Goal: Transaction & Acquisition: Subscribe to service/newsletter

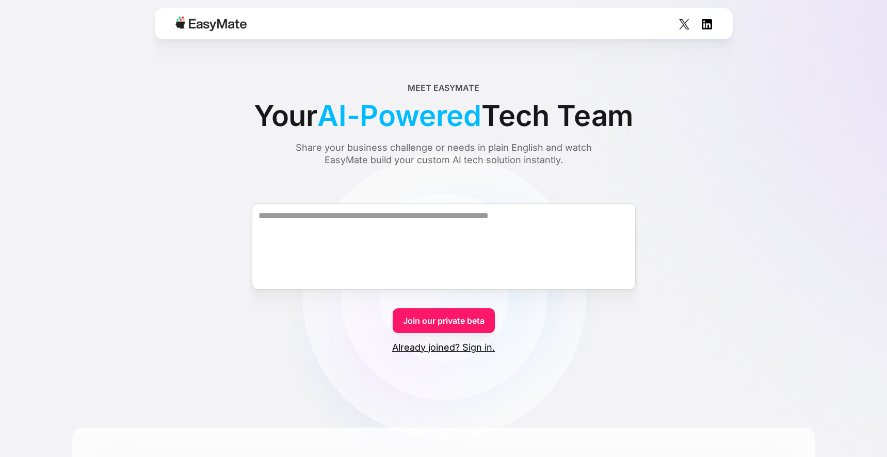
click at [220, 165] on div "Meet EasyMate Your AI-Powered Tech Team Share your business challenge or needs …" at bounding box center [443, 124] width 743 height 85
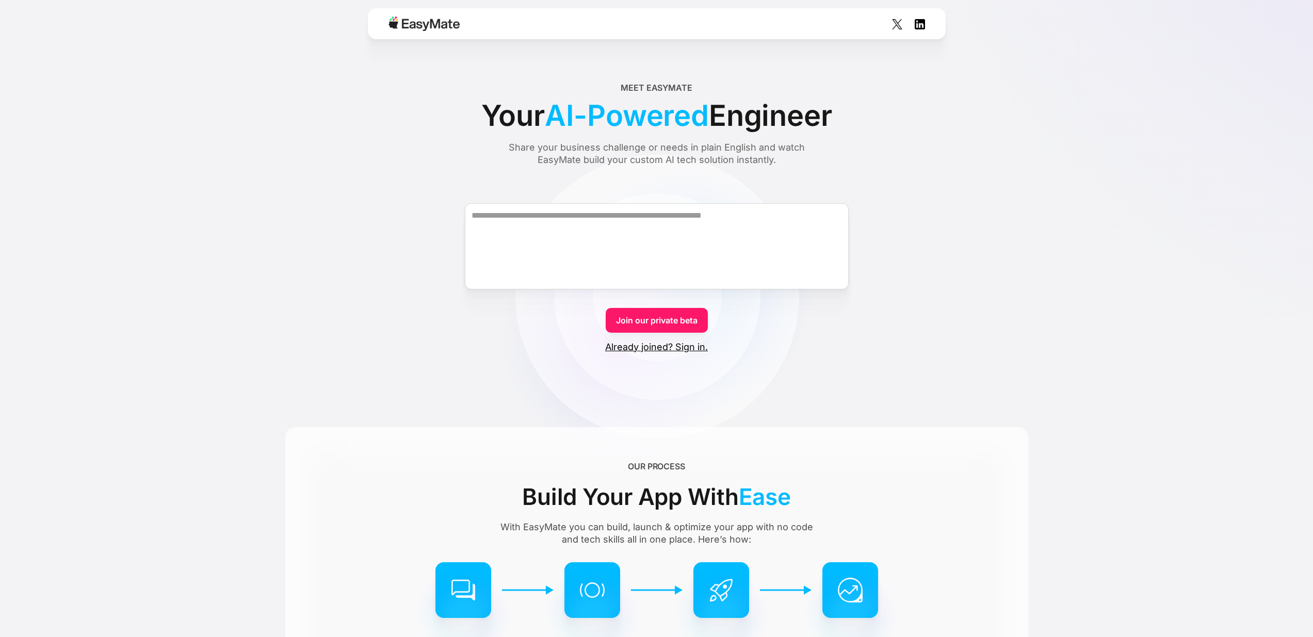
click at [887, 207] on form "Join our private beta Already joined? Sign in." at bounding box center [656, 269] width 743 height 169
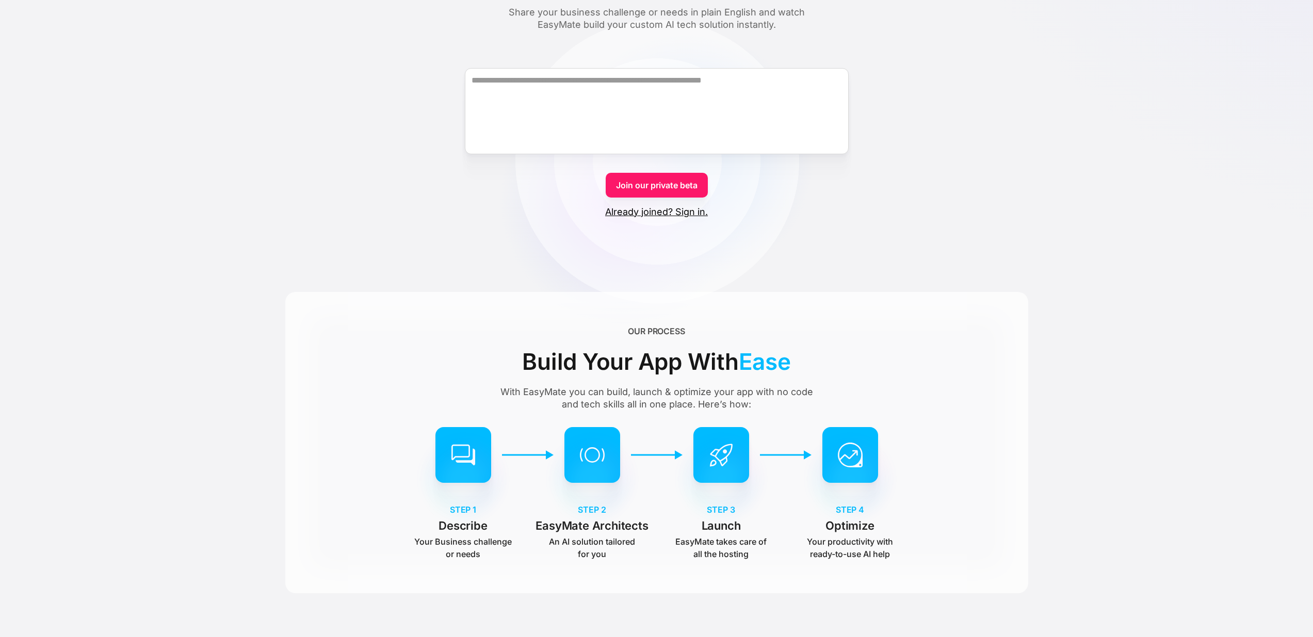
scroll to position [185, 0]
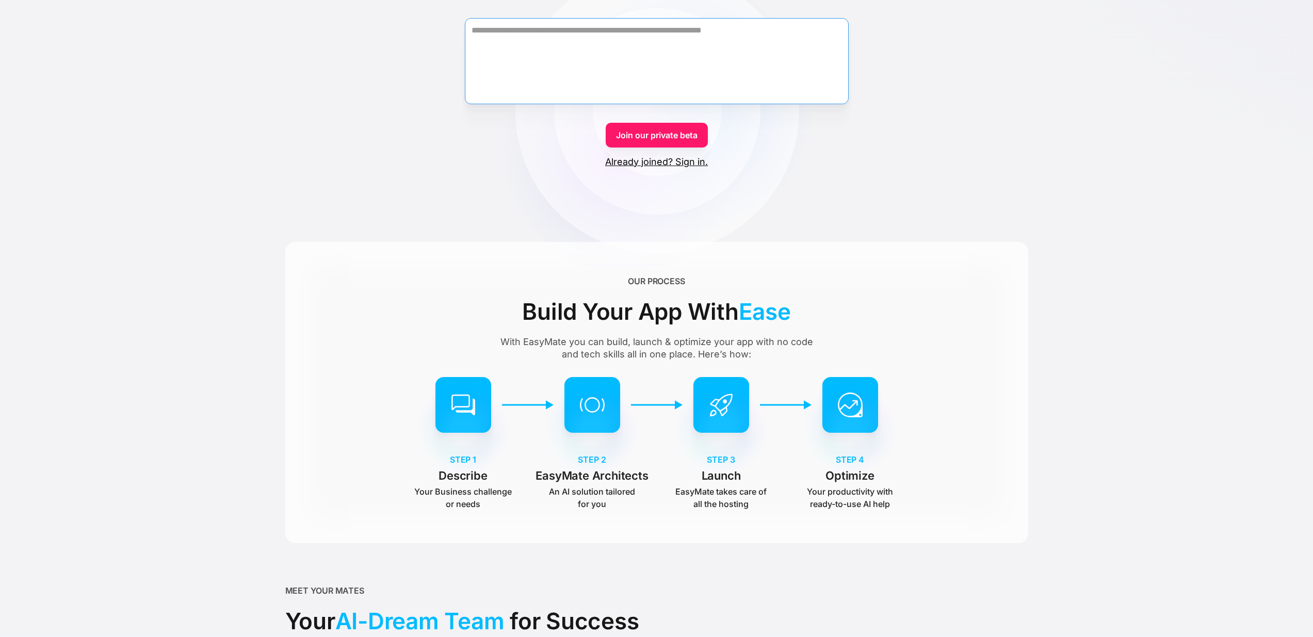
click at [671, 73] on textarea "Form" at bounding box center [657, 61] width 384 height 86
click at [879, 187] on div "Meet EasyMate Your AI-Powered CTO Share your business challenge or needs in pla…" at bounding box center [656, 484] width 743 height 1323
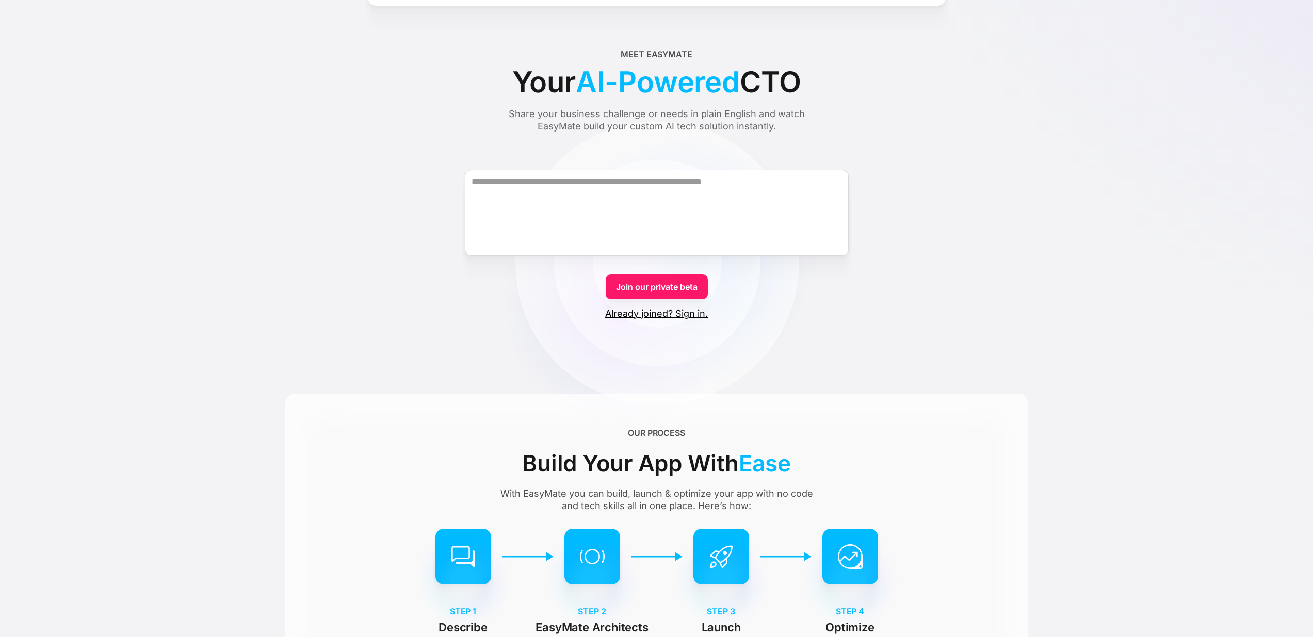
scroll to position [0, 0]
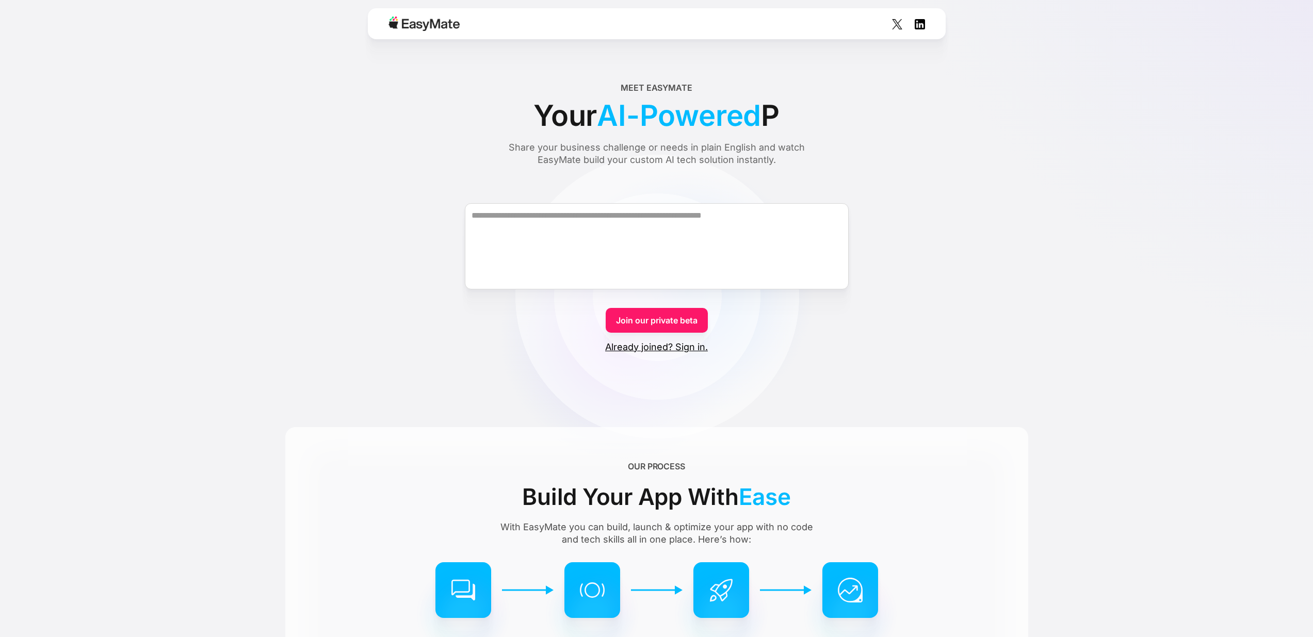
click at [285, 337] on form "Join our private beta Already joined? Sign in." at bounding box center [656, 269] width 743 height 169
click at [410, 288] on form "Join our private beta Already joined? Sign in." at bounding box center [656, 269] width 743 height 169
click at [376, 141] on div "Meet EasyMate Your AI-Powered E Share your business challenge or needs in plain…" at bounding box center [656, 124] width 743 height 85
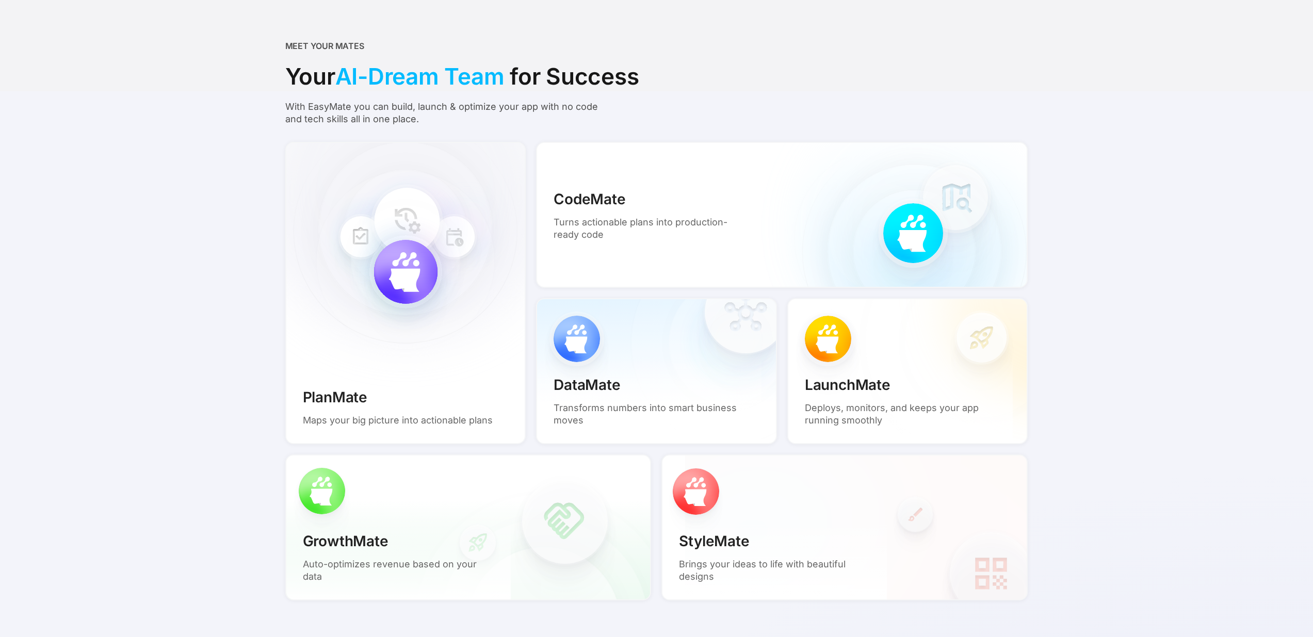
scroll to position [2301, 0]
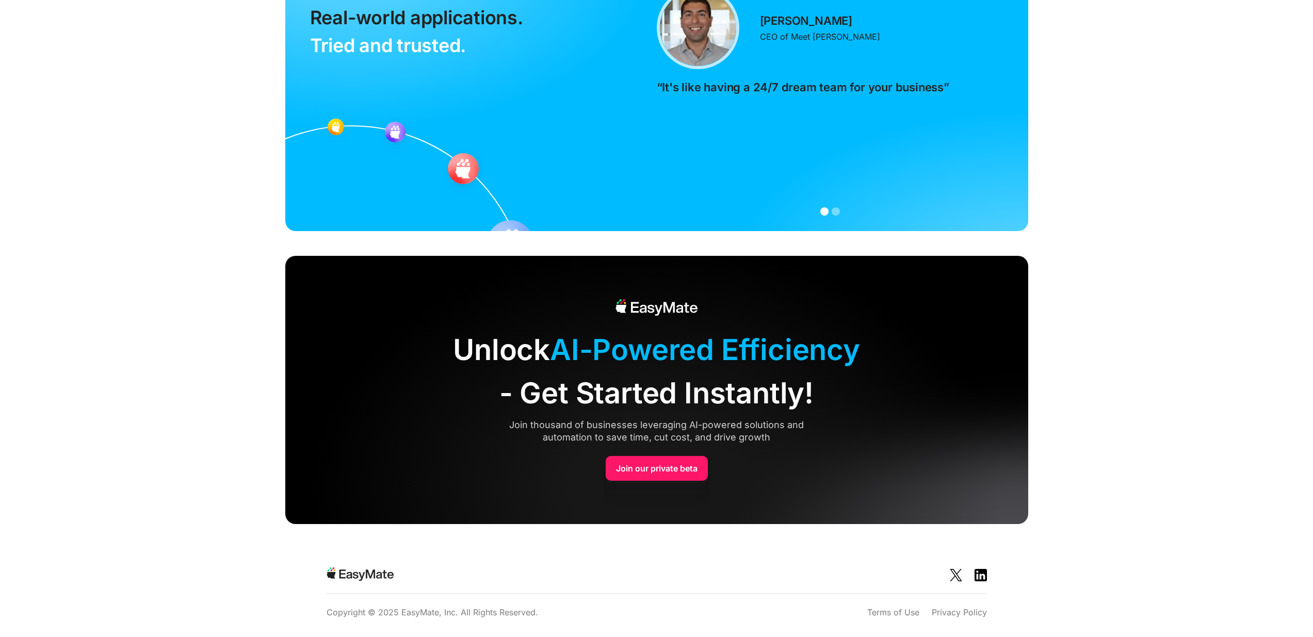
click at [980, 574] on img at bounding box center [981, 575] width 12 height 12
click at [136, 386] on section "Unlock AI-Powered Efficiency - Get Started Instantly! Join thousand of business…" at bounding box center [656, 402] width 1313 height 293
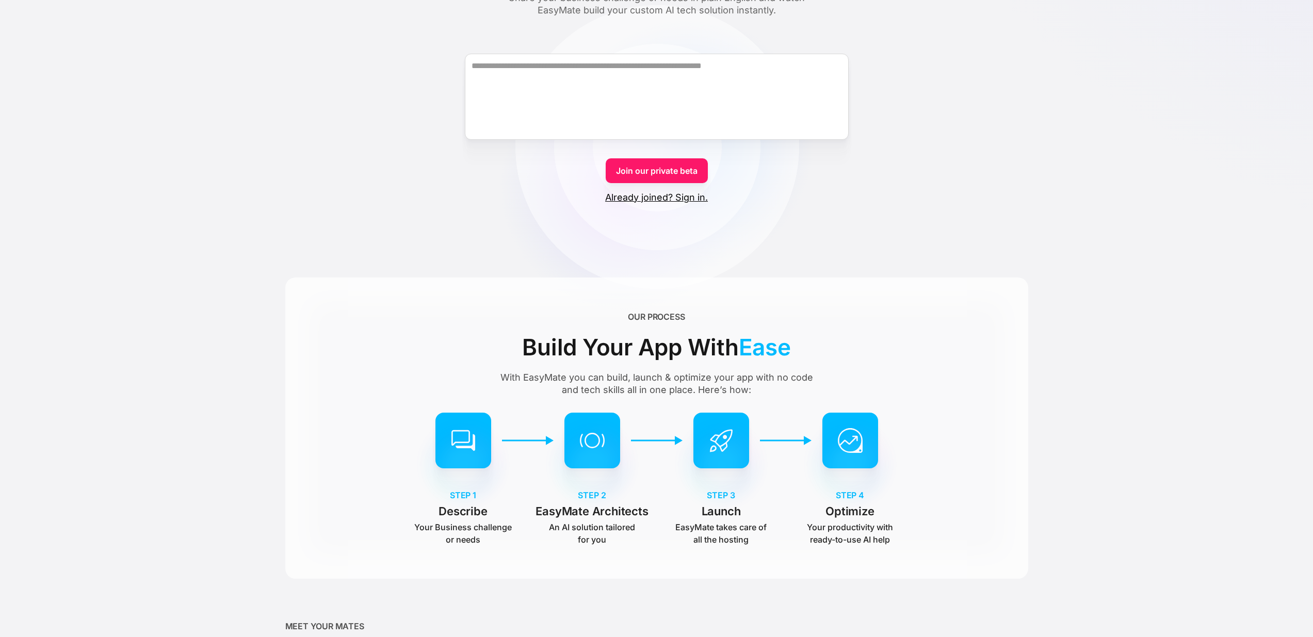
scroll to position [0, 0]
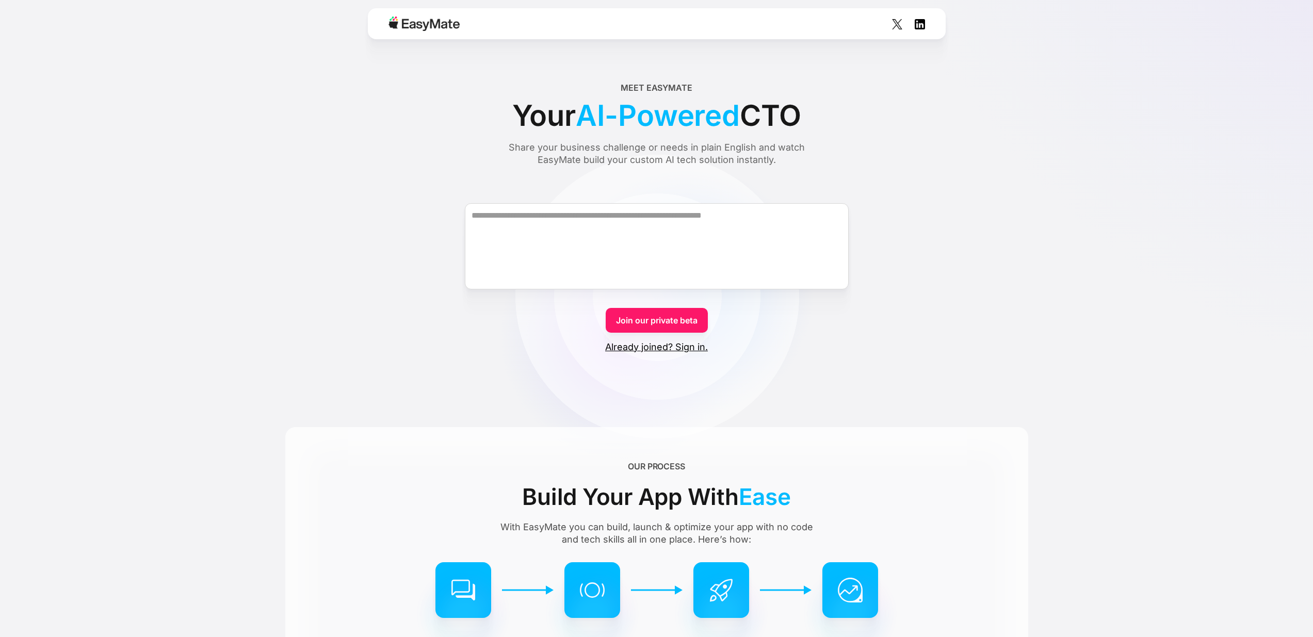
click at [407, 318] on form "Join our private beta Already joined? Sign in." at bounding box center [656, 269] width 743 height 169
click at [376, 292] on form "Join our private beta Already joined? Sign in." at bounding box center [656, 269] width 743 height 169
click at [335, 102] on div "Meet EasyMate Your AI-Powered Tech Team Share your business challenge or needs …" at bounding box center [656, 124] width 743 height 85
